Goal: Information Seeking & Learning: Learn about a topic

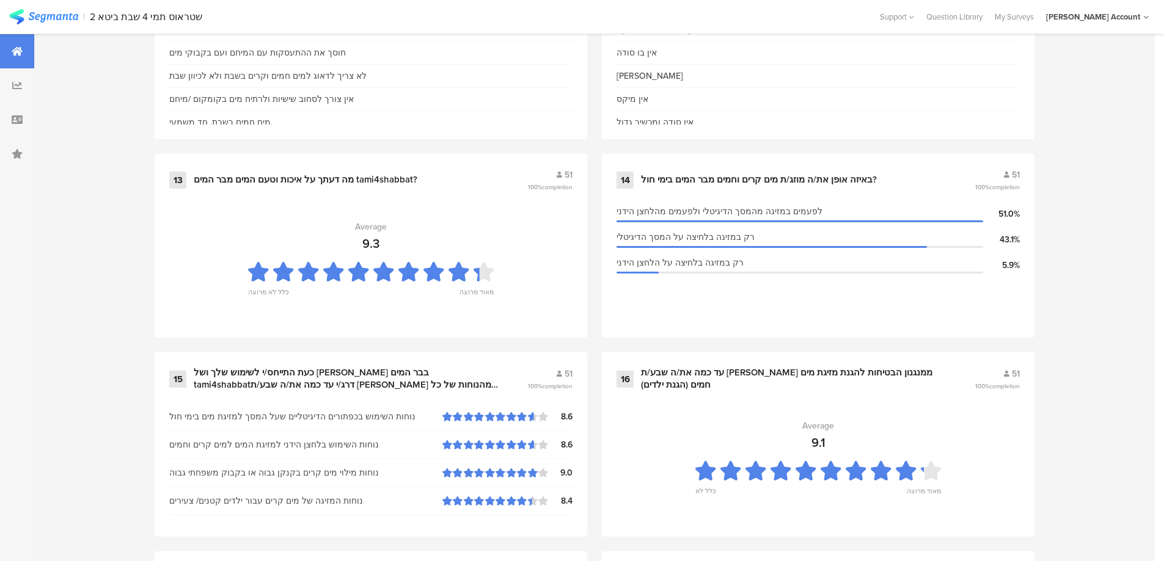
click at [59, 280] on div "Survey Questions 26 1 התייחס/י לשתיית מים קרים בימי חול,לפני שהותקן אצלך בר המי…" at bounding box center [594, 228] width 1120 height 2659
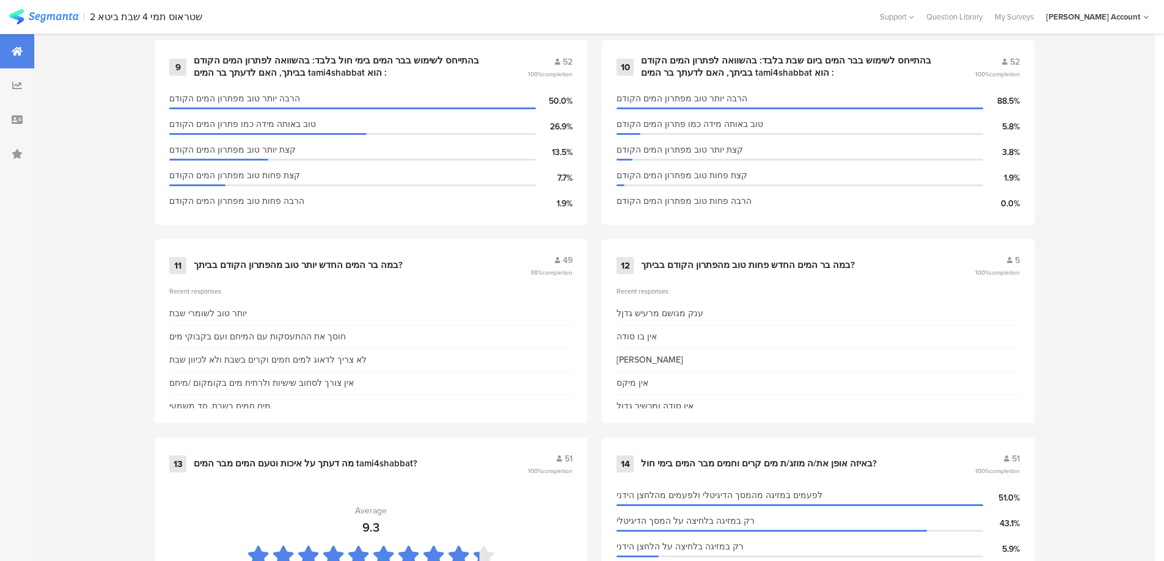
scroll to position [1324, 0]
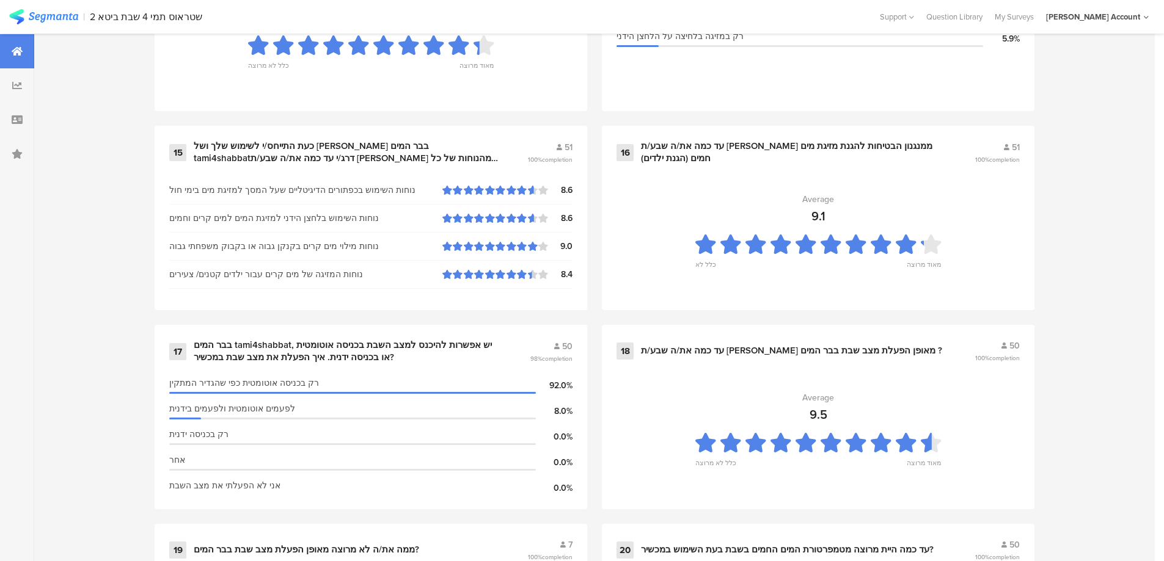
scroll to position [1874, 0]
